Goal: Find specific page/section: Find specific page/section

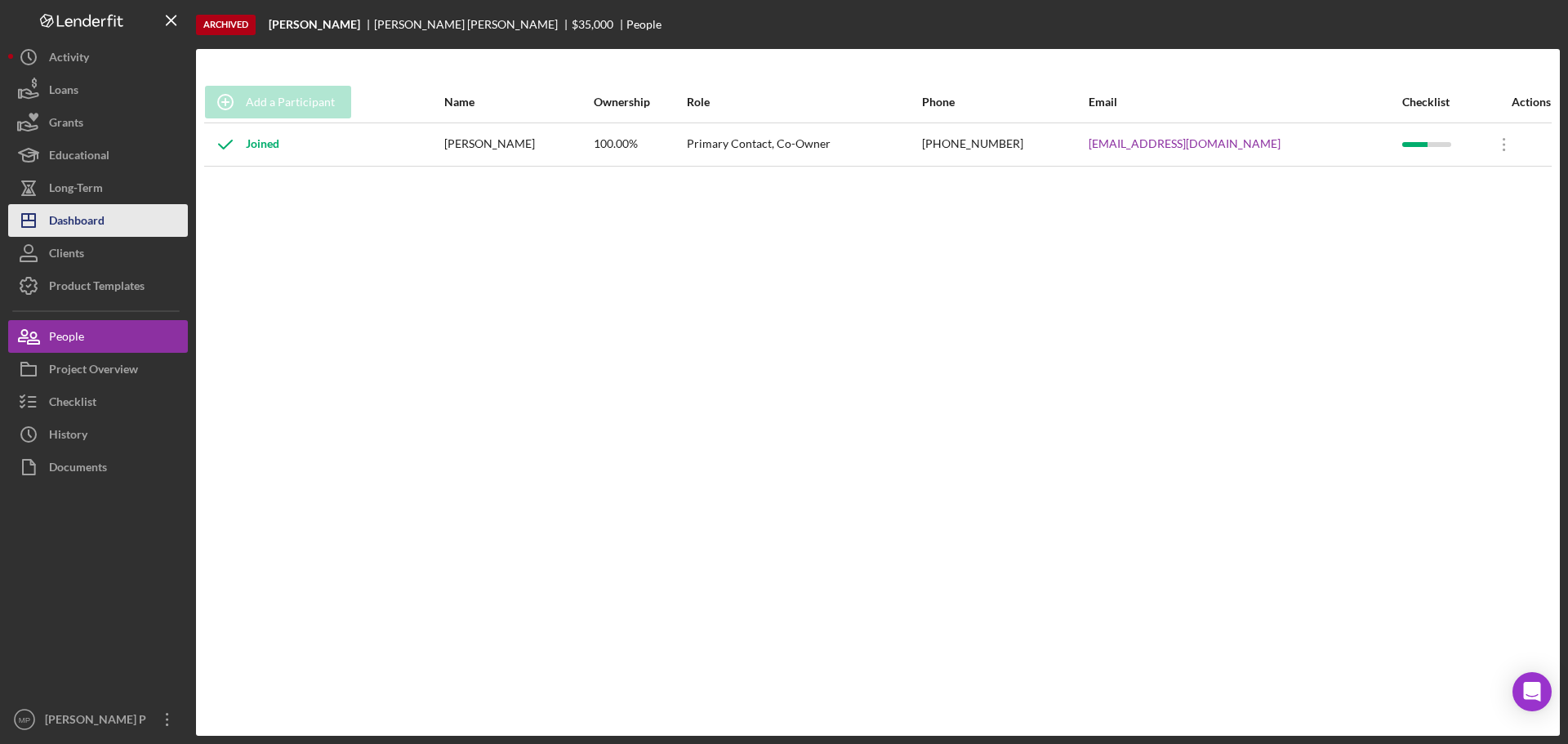
click at [120, 227] on button "Icon/Dashboard Dashboard" at bounding box center [98, 220] width 179 height 33
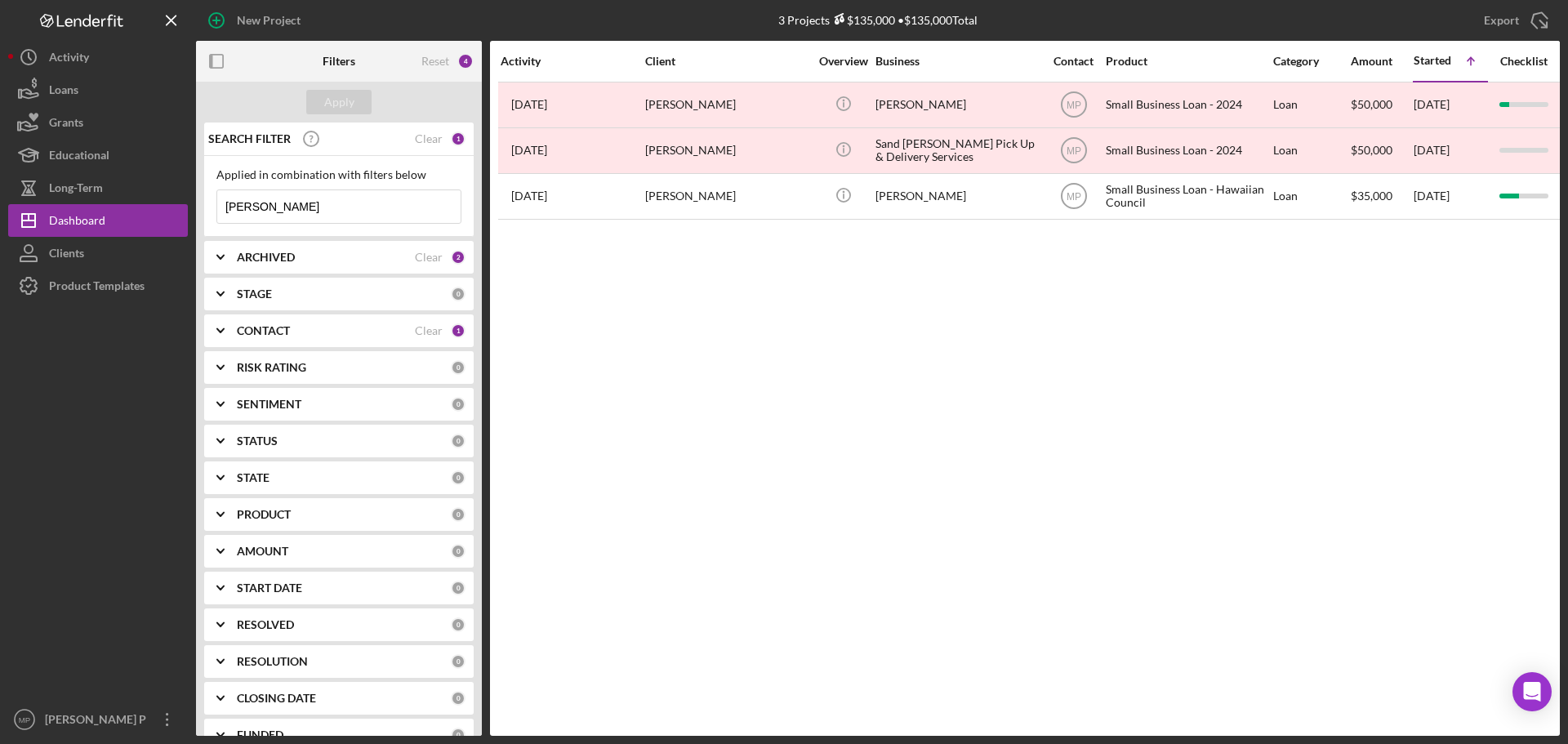
click at [278, 259] on b "ARCHIVED" at bounding box center [266, 257] width 58 height 13
click at [225, 350] on input "Archived" at bounding box center [225, 350] width 16 height 16
checkbox input "false"
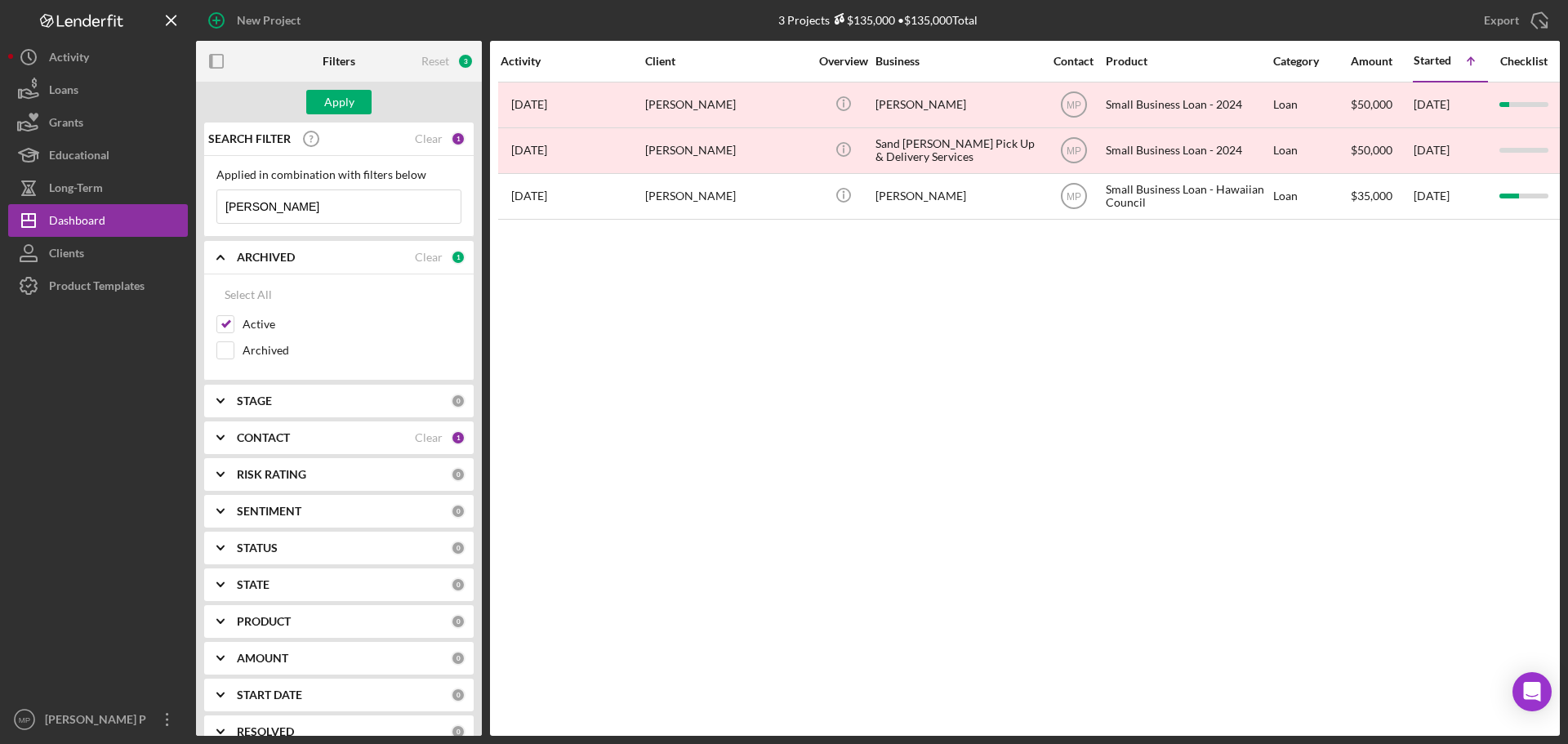
drag, startPoint x: 295, startPoint y: 210, endPoint x: 215, endPoint y: 210, distance: 80.0
click at [215, 210] on div "Applied in combination with filters below [PERSON_NAME] Icon/Menu Close" at bounding box center [339, 196] width 270 height 81
click at [327, 96] on div "Apply" at bounding box center [339, 102] width 30 height 25
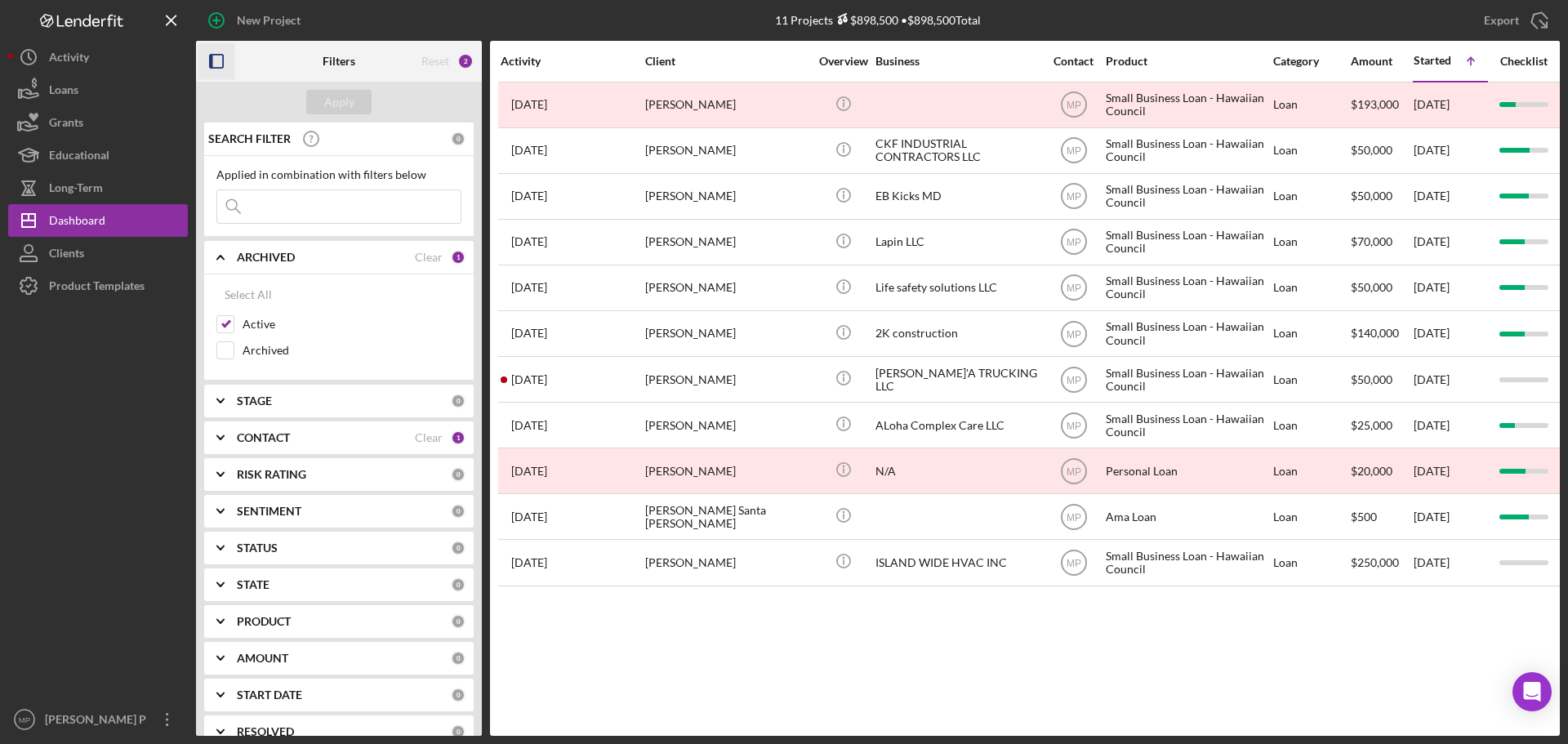
click at [219, 70] on icon "button" at bounding box center [216, 61] width 37 height 37
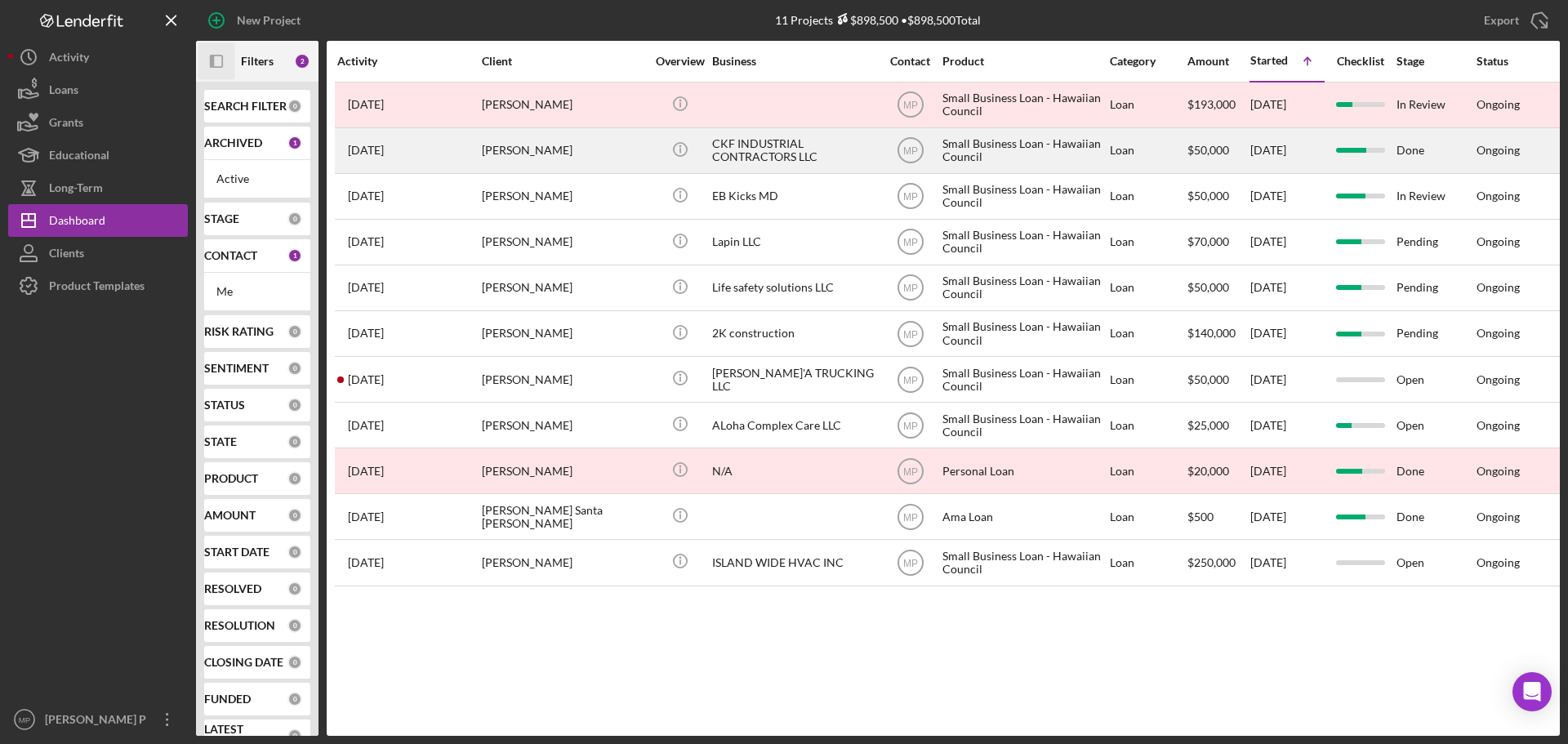
click at [753, 155] on div "CKF INDUSTRIAL CONTRACTORS LLC" at bounding box center [794, 150] width 163 height 43
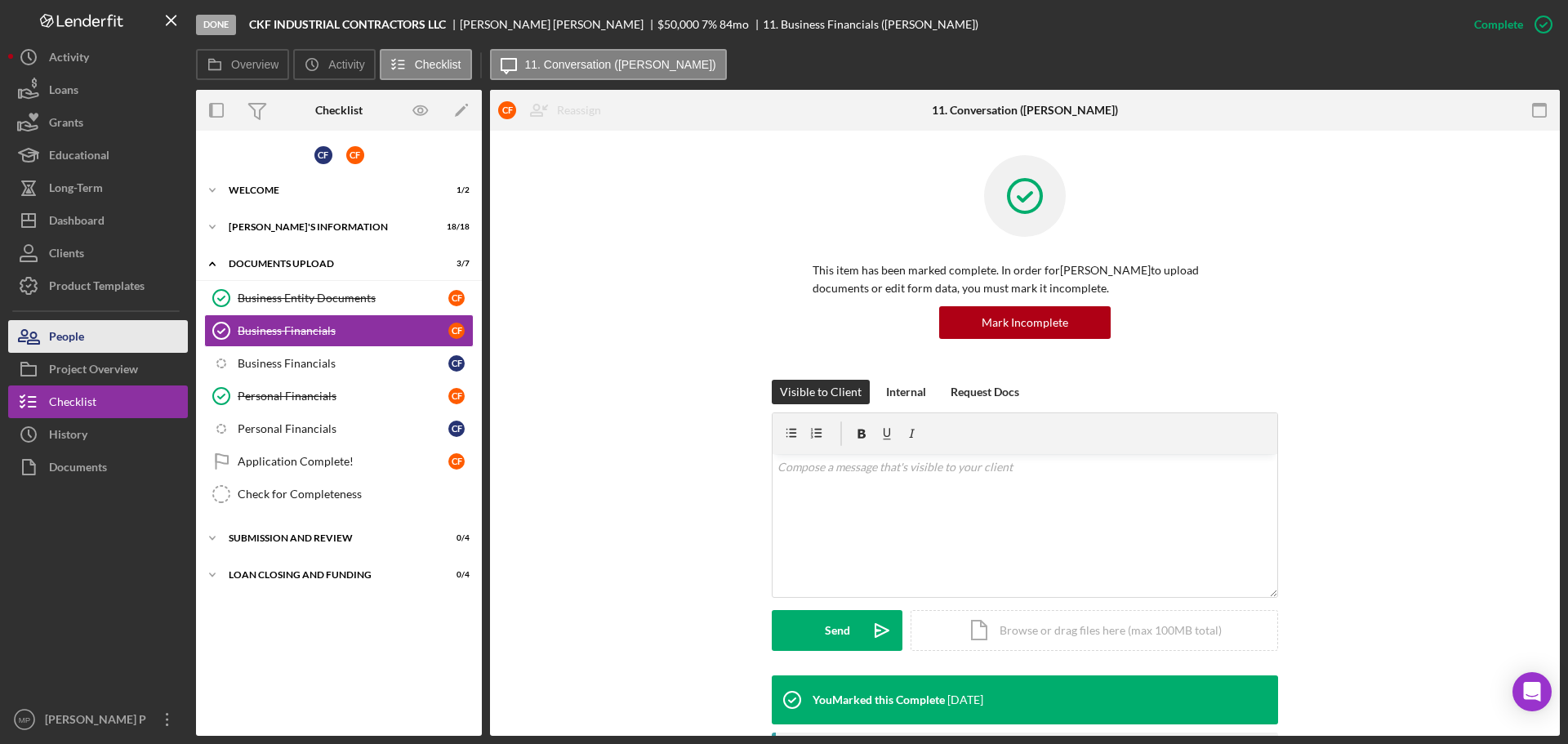
click at [122, 347] on button "People" at bounding box center [98, 336] width 179 height 33
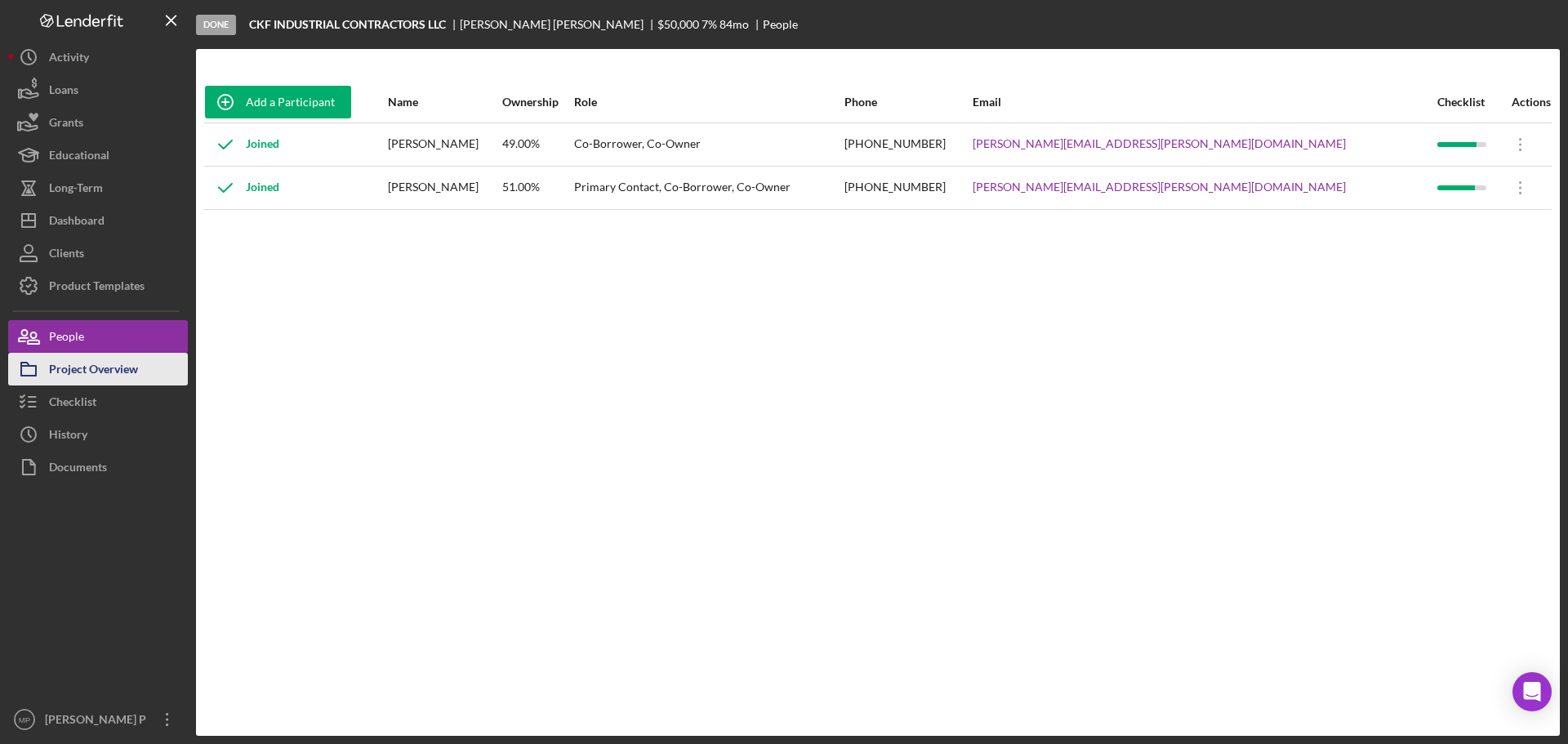
click at [109, 374] on div "Project Overview" at bounding box center [93, 371] width 89 height 37
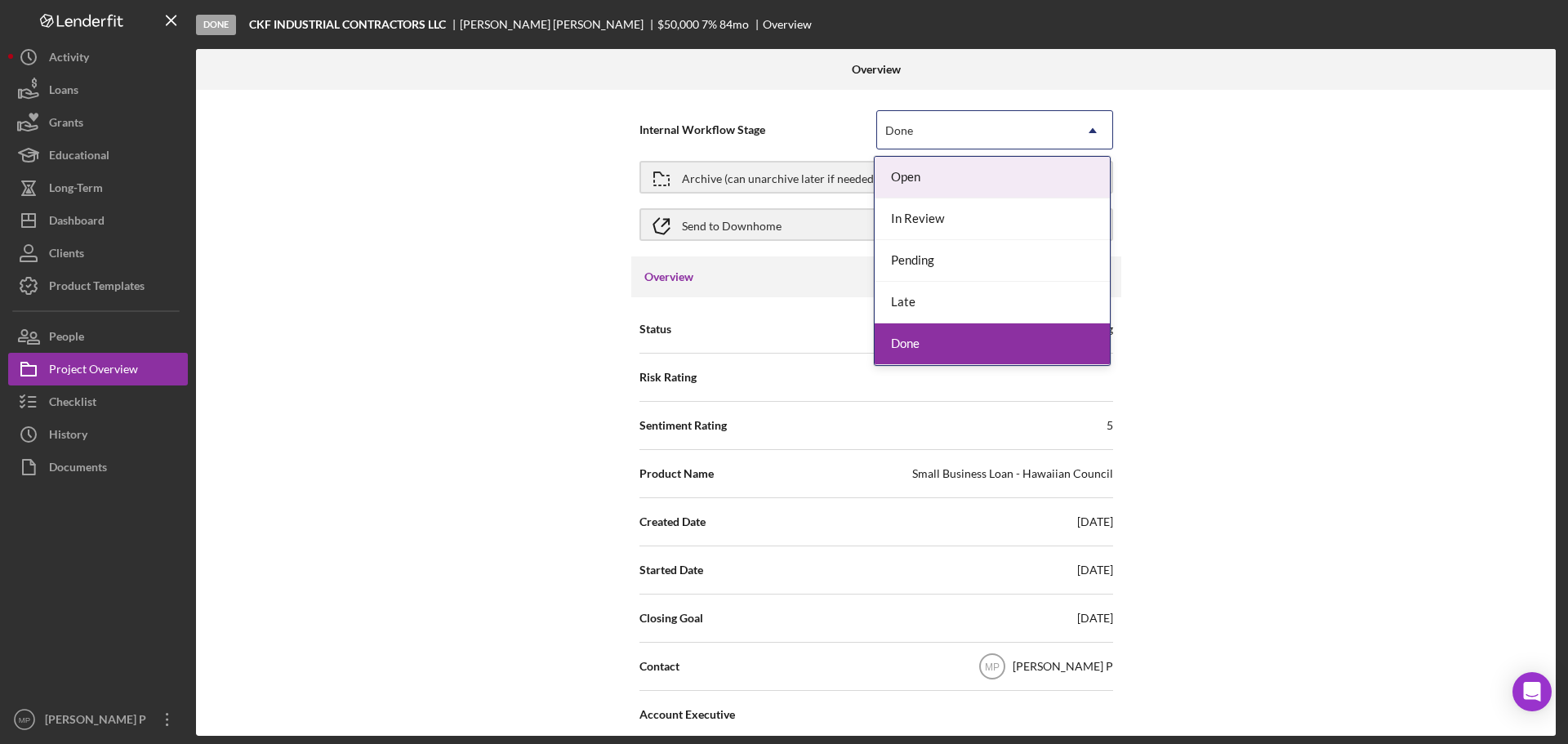
click at [1091, 130] on use at bounding box center [1093, 130] width 8 height 5
click at [1091, 129] on use at bounding box center [1093, 130] width 8 height 5
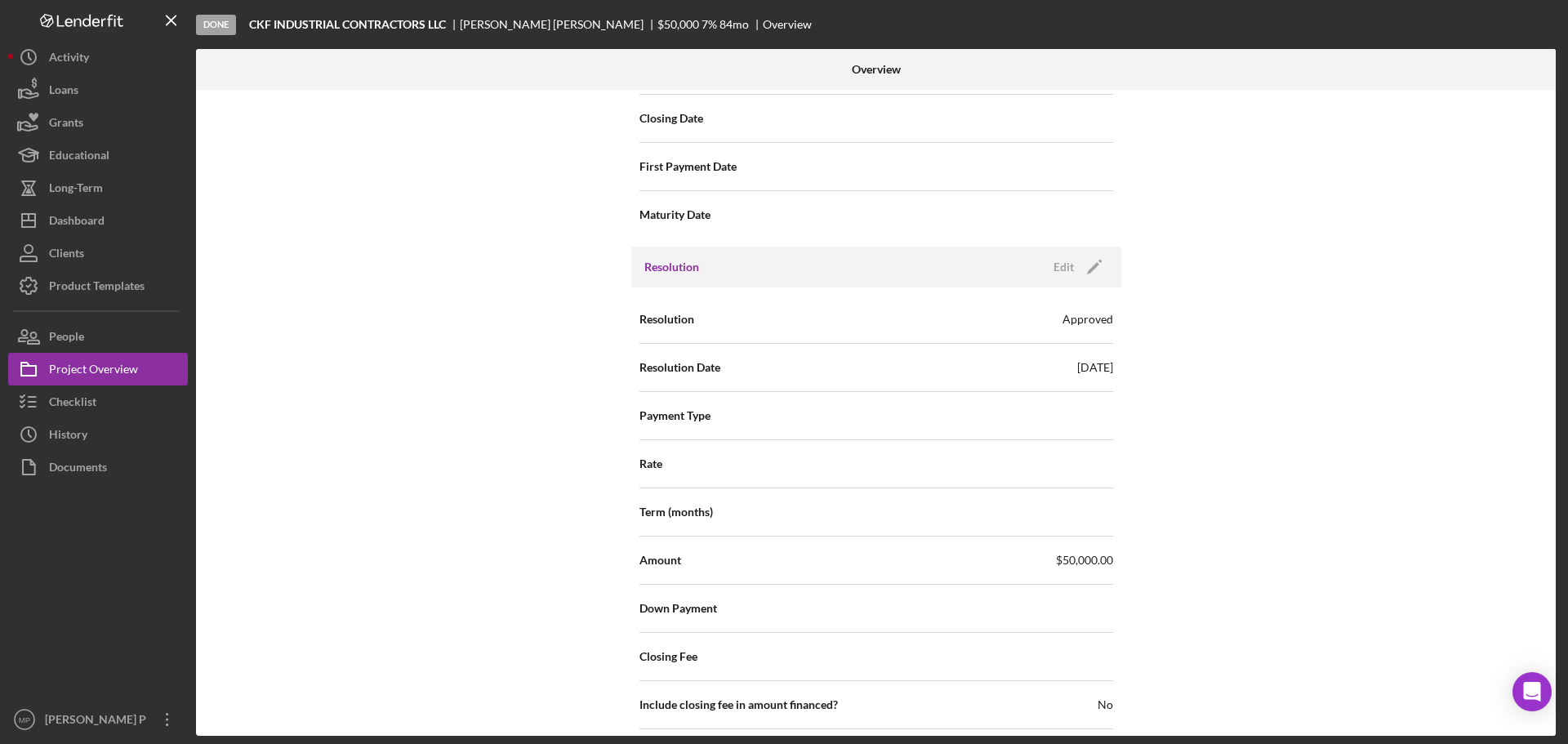
scroll to position [1892, 0]
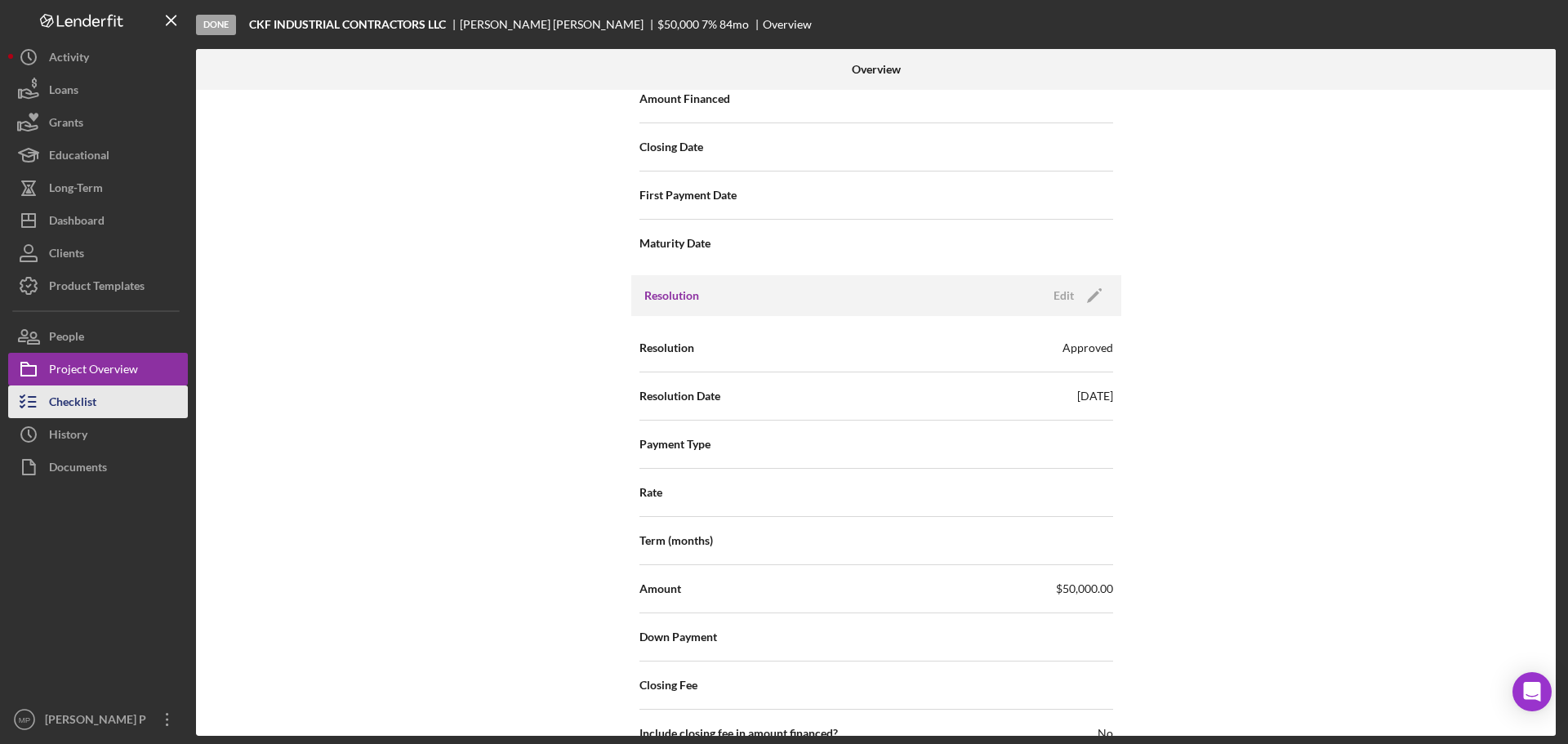
click at [63, 397] on div "Checklist" at bounding box center [73, 403] width 48 height 37
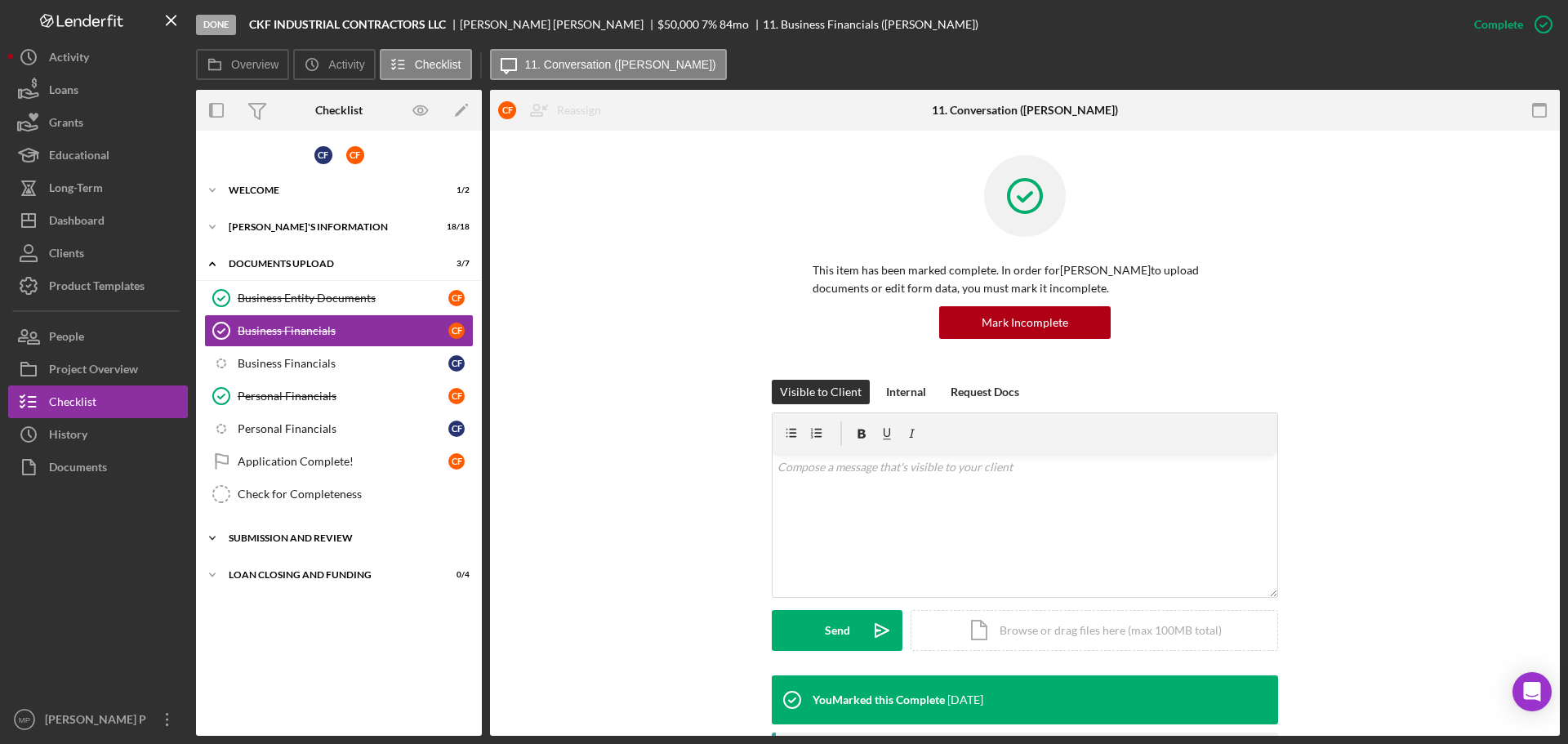
click at [290, 536] on div "SUBMISSION AND REVIEW" at bounding box center [346, 538] width 233 height 10
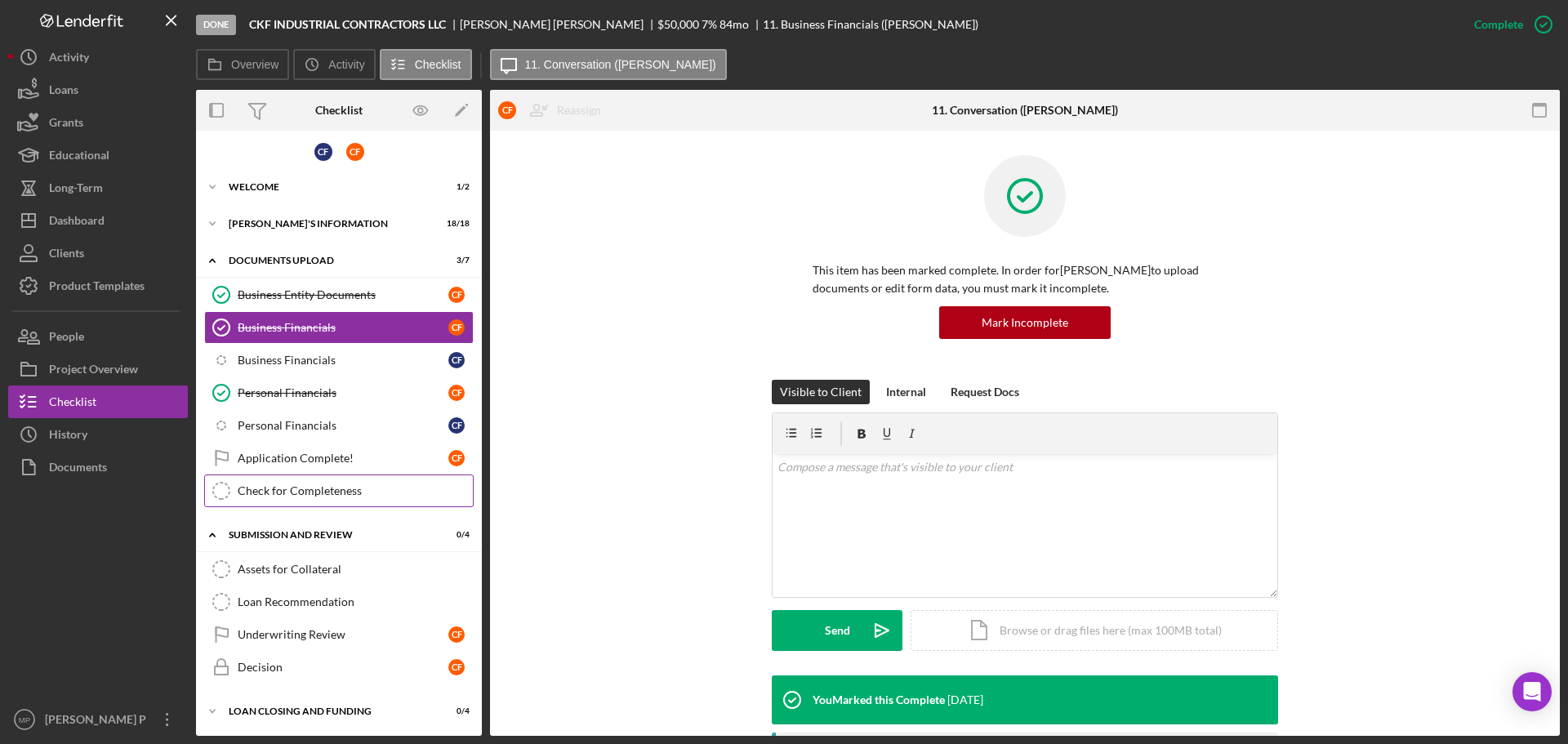
scroll to position [4, 0]
